Goal: Information Seeking & Learning: Check status

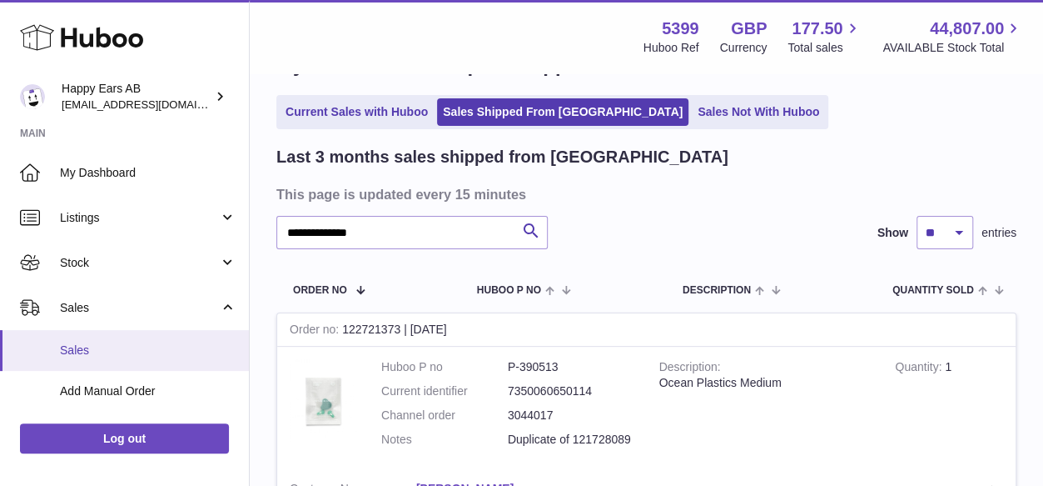
click at [118, 342] on span "Sales" at bounding box center [148, 350] width 177 height 16
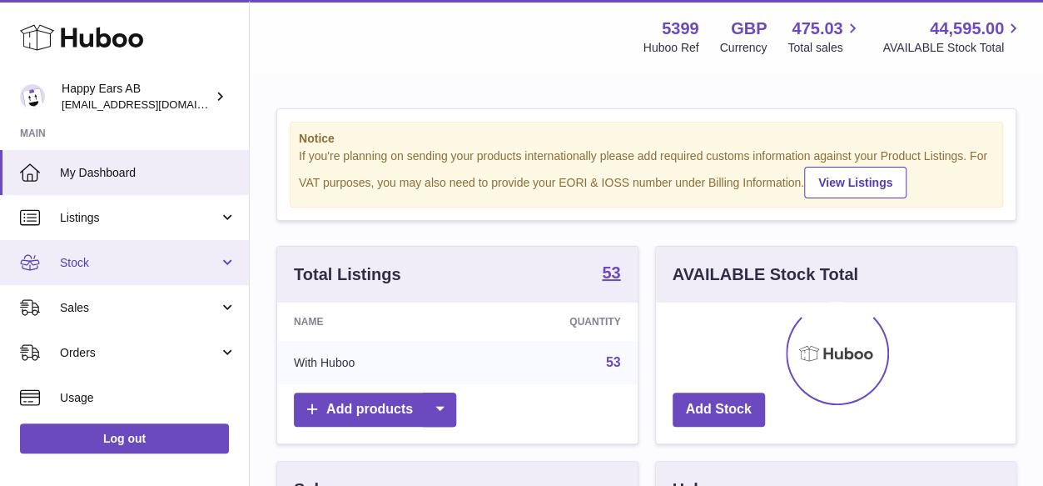
scroll to position [260, 360]
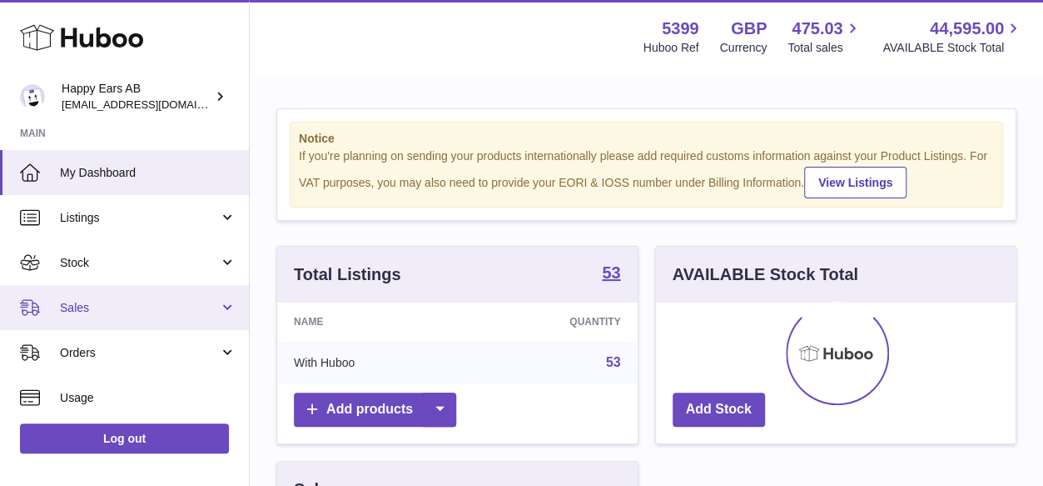
click at [127, 300] on span "Sales" at bounding box center [139, 308] width 159 height 16
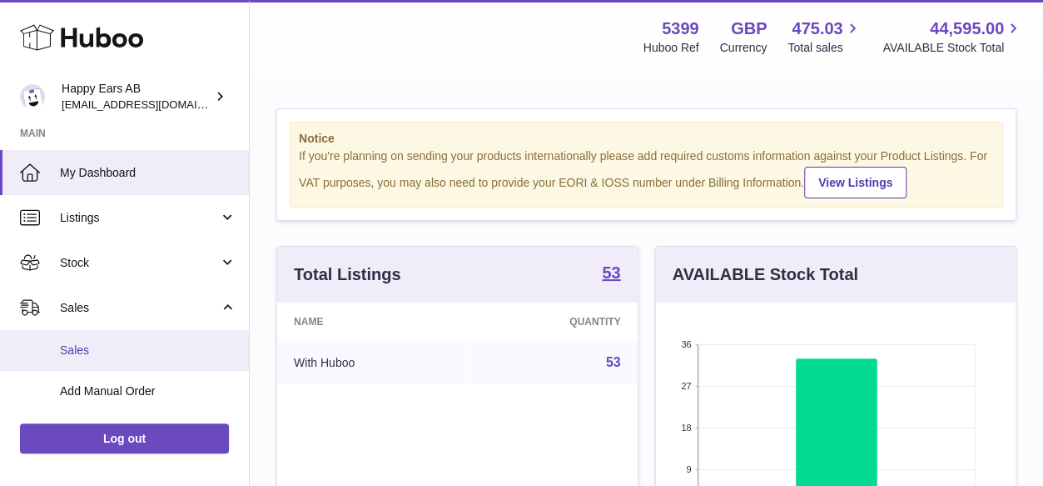
click at [109, 346] on span "Sales" at bounding box center [148, 350] width 177 height 16
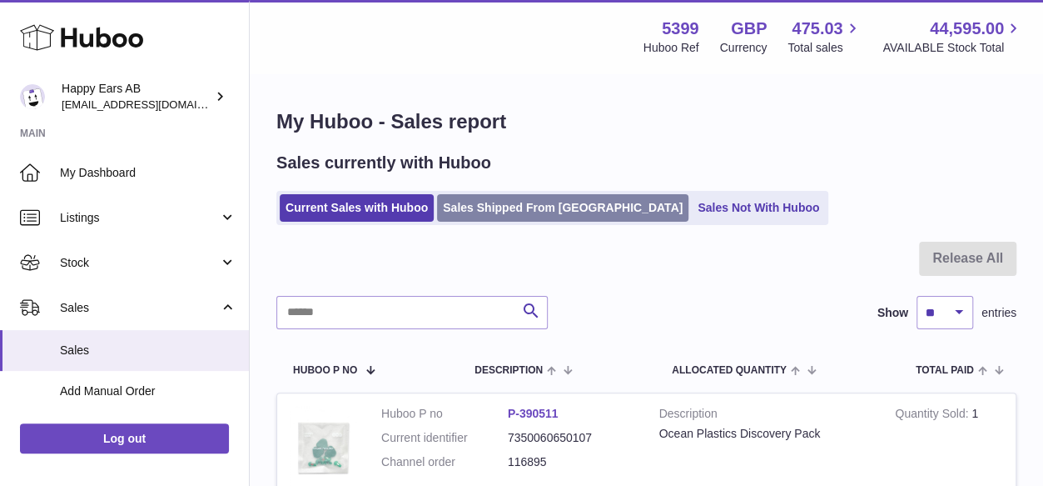
click at [556, 202] on link "Sales Shipped From [GEOGRAPHIC_DATA]" at bounding box center [563, 207] width 252 height 27
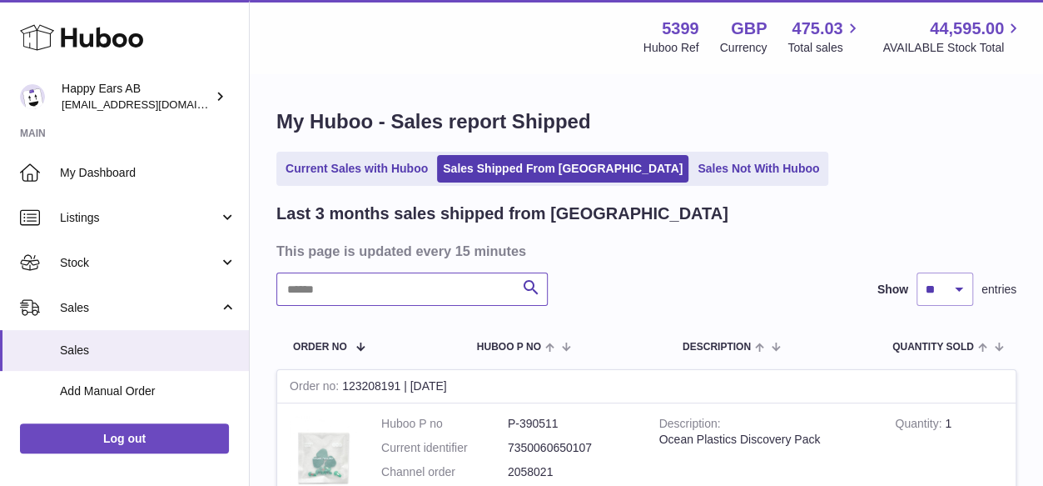
click at [373, 279] on input "text" at bounding box center [411, 288] width 271 height 33
paste input "*******"
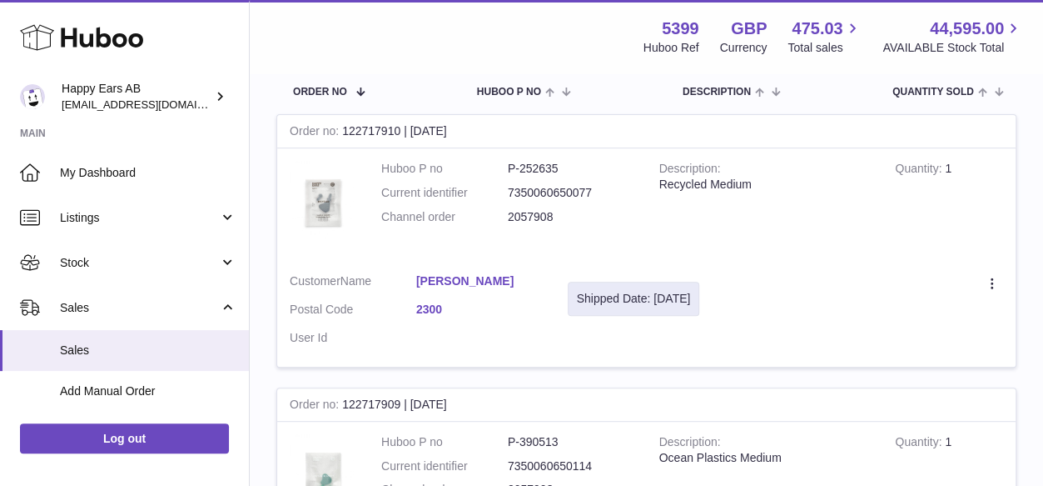
scroll to position [260, 0]
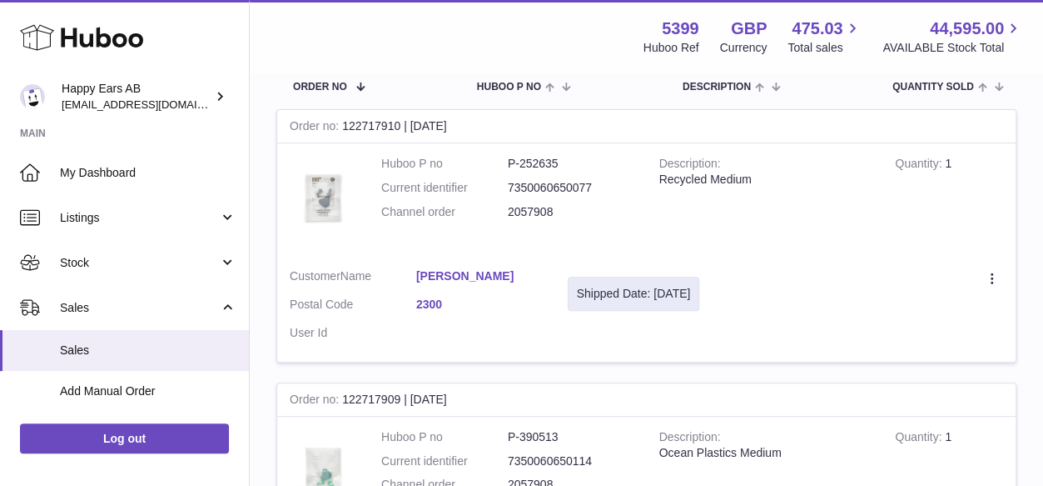
type input "*******"
click at [450, 271] on link "Nicolas Jegou" at bounding box center [479, 276] width 127 height 16
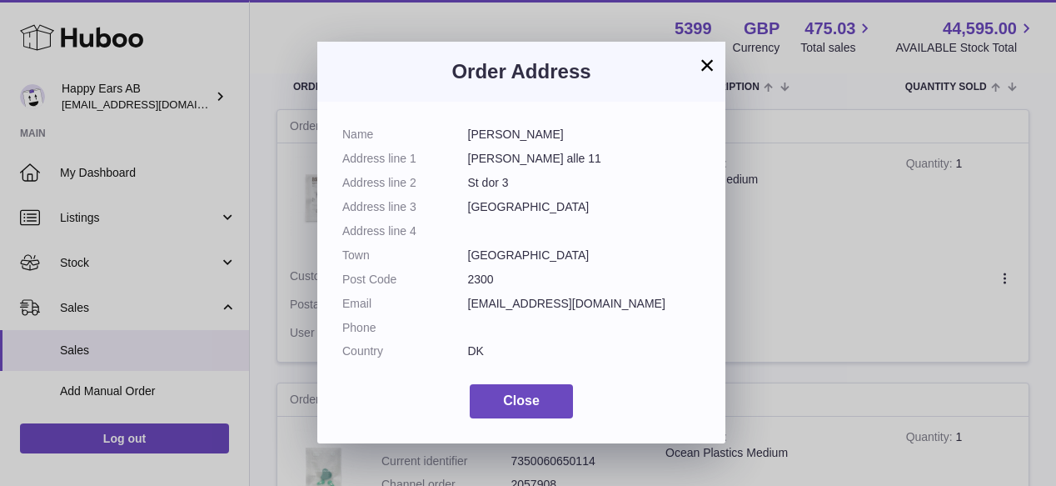
click at [703, 69] on button "×" at bounding box center [707, 65] width 20 height 20
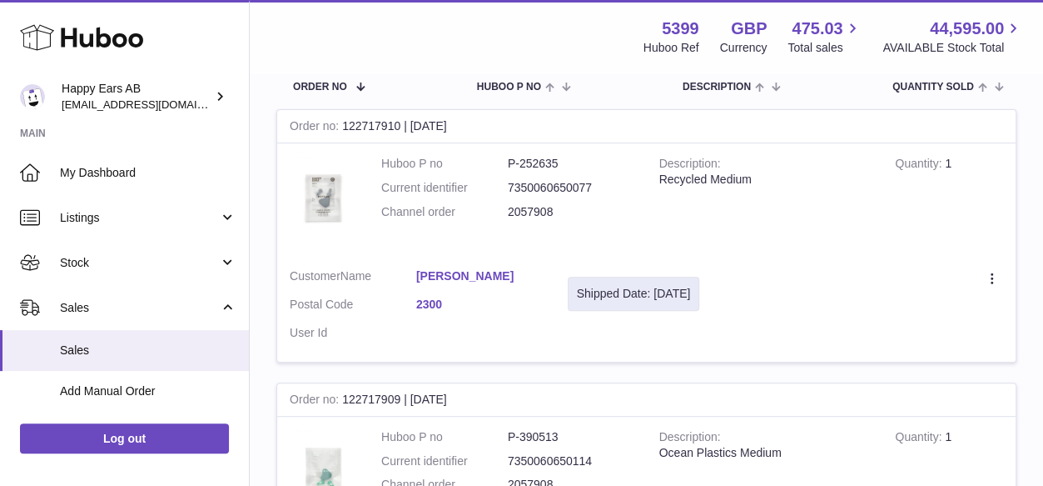
click at [628, 381] on tbody "Order no 122717910 | 12th Aug Huboo P no P-252635 Current identifier 7350060650…" at bounding box center [646, 381] width 740 height 545
